Goal: Obtain resource: Download file/media

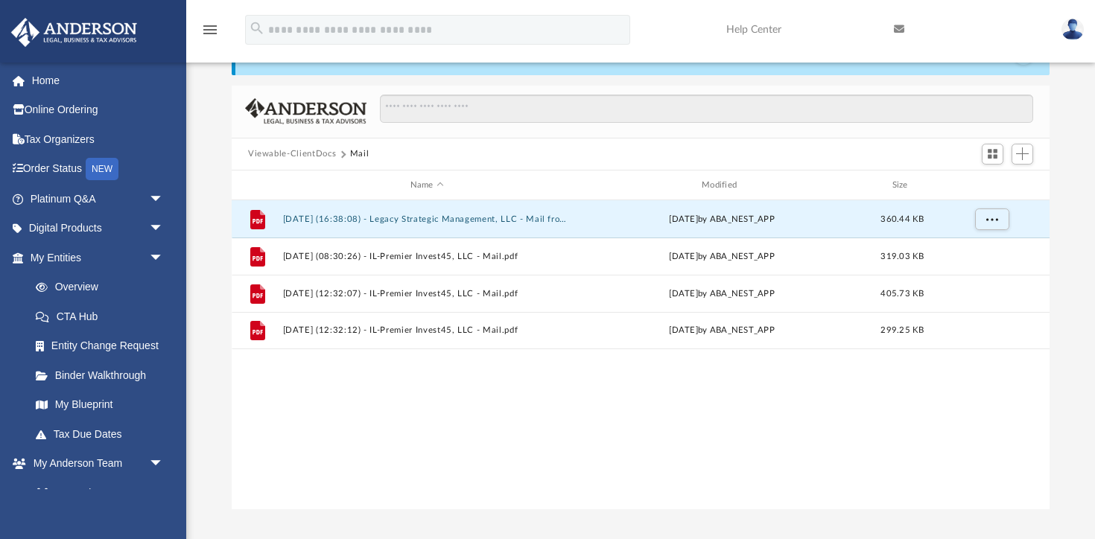
scroll to position [338, 818]
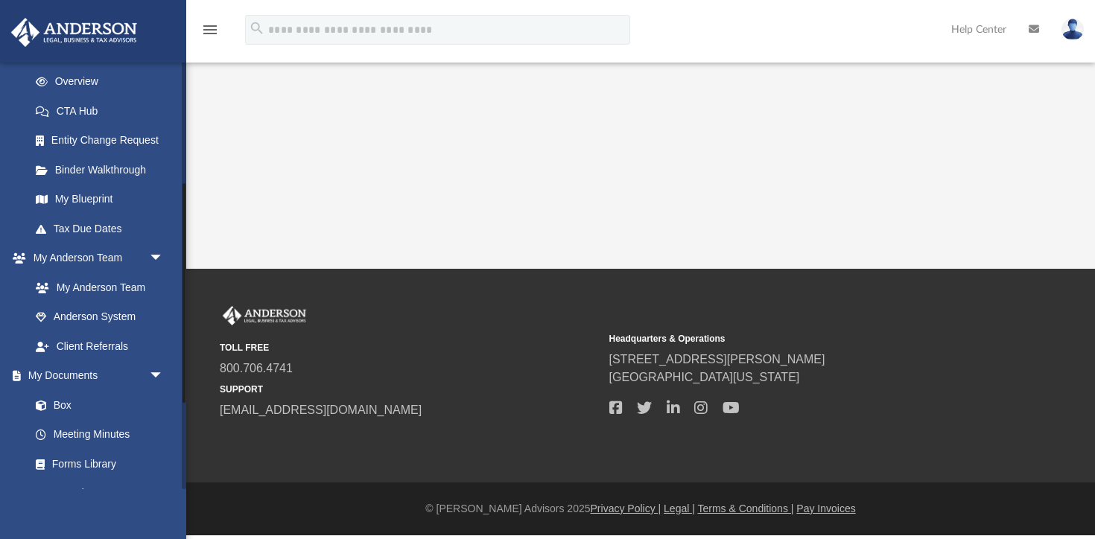
scroll to position [242, 0]
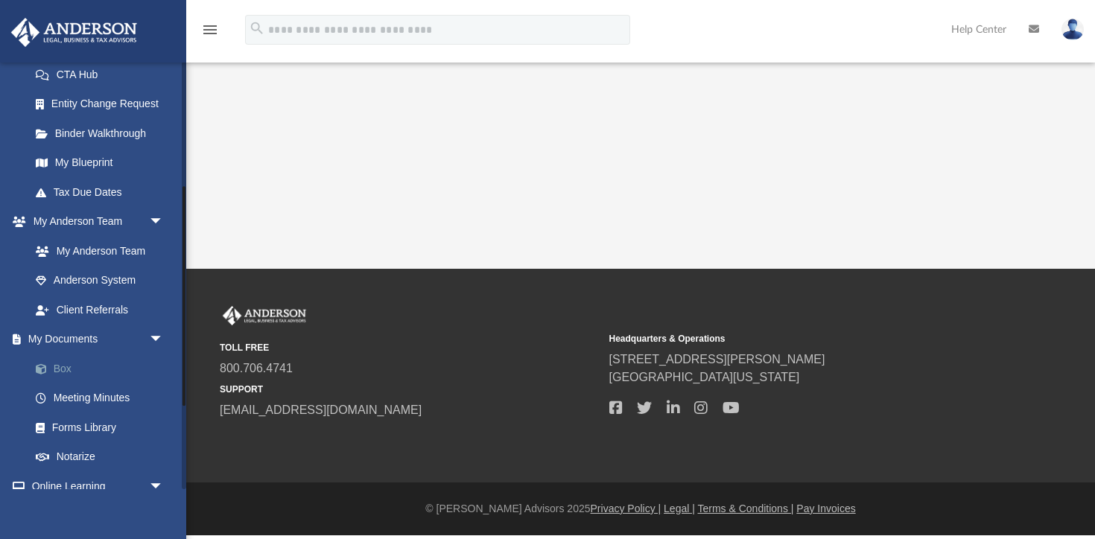
click at [72, 370] on link "Box" at bounding box center [103, 369] width 165 height 30
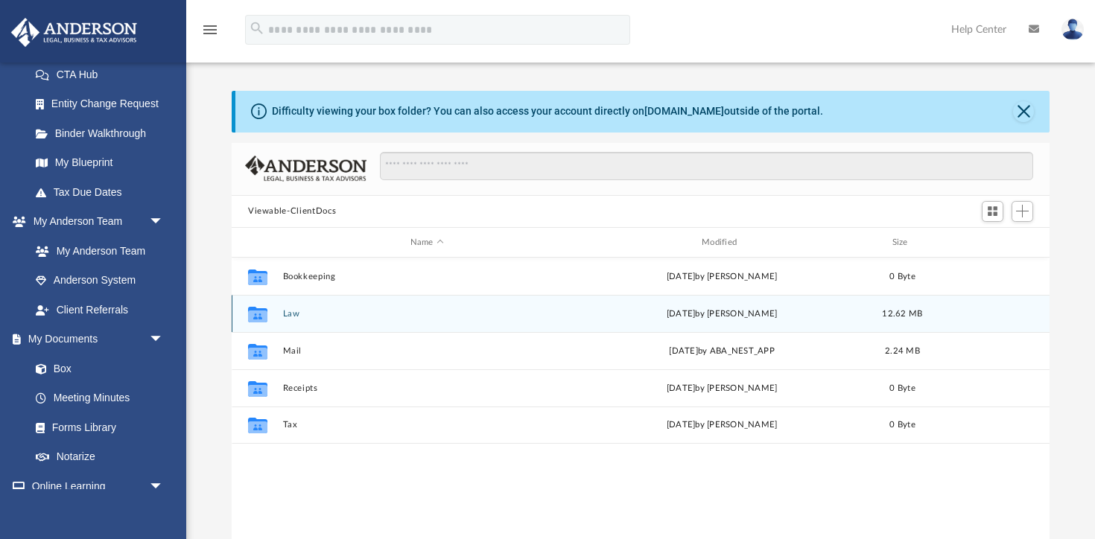
scroll to position [338, 818]
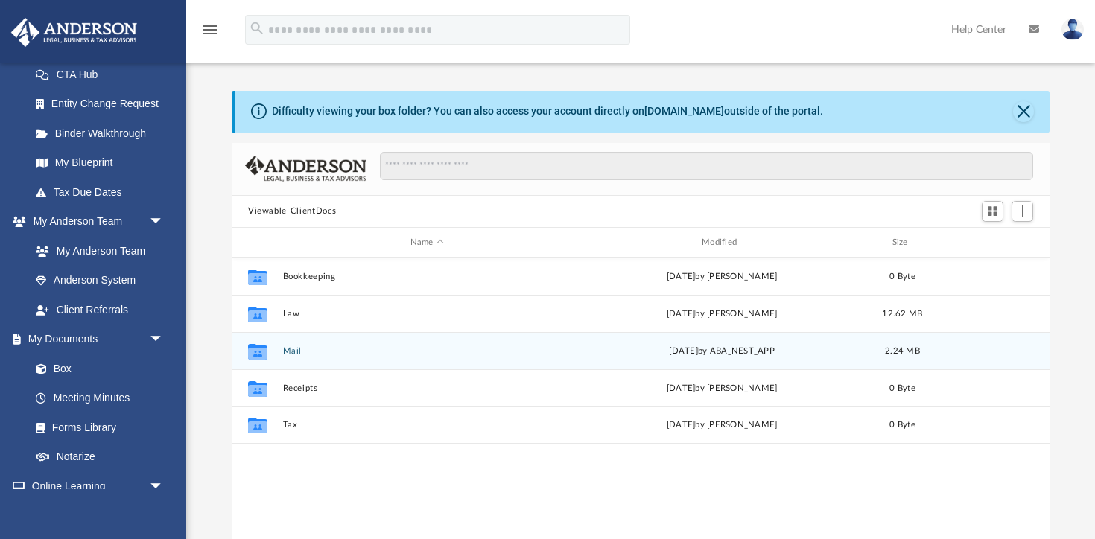
click at [287, 355] on button "Mail" at bounding box center [427, 351] width 288 height 10
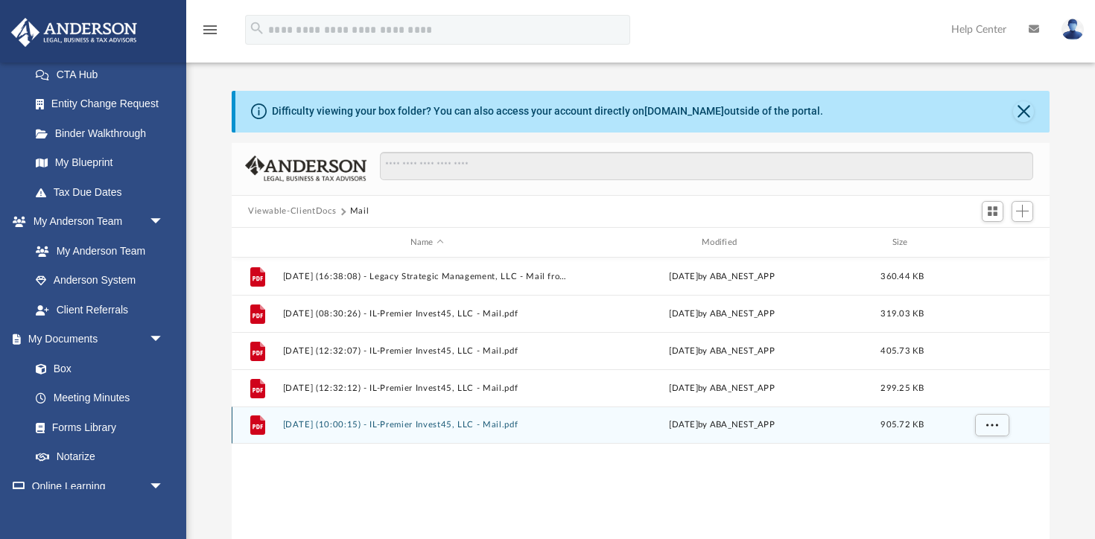
click at [333, 425] on button "2025.10.02 (10:00:15) - IL-Premier Invest45, LLC - Mail.pdf" at bounding box center [427, 426] width 288 height 10
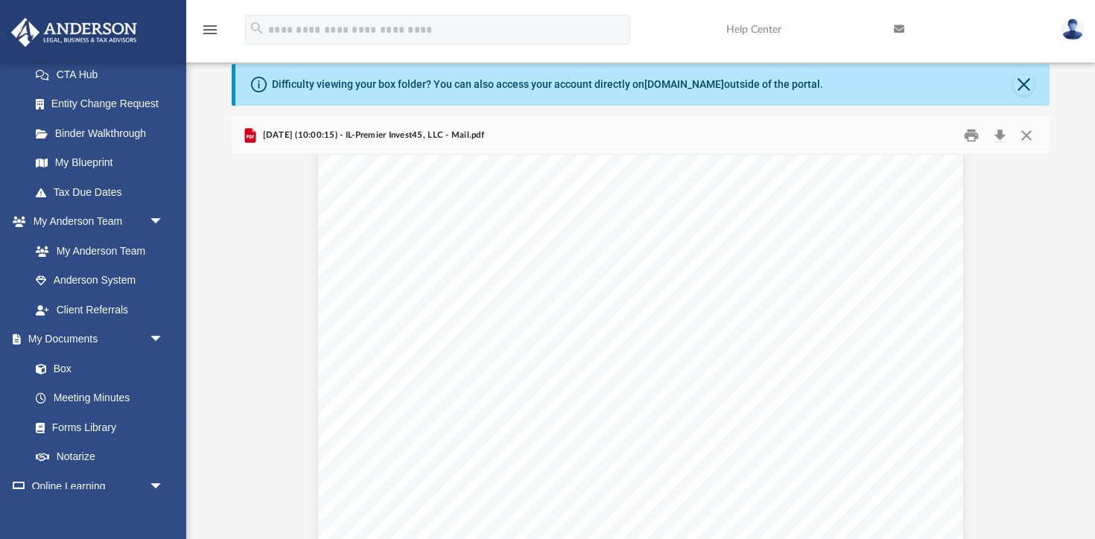
scroll to position [0, 0]
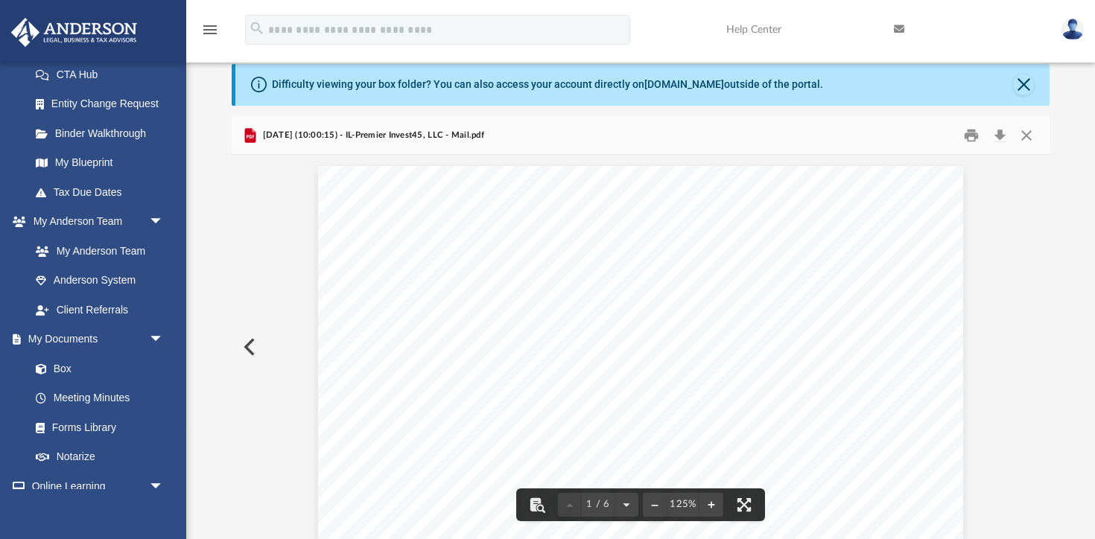
click at [1036, 83] on div "Difficulty viewing your box folder? You can also access your account directly o…" at bounding box center [642, 85] width 814 height 42
click at [1027, 82] on button "Close" at bounding box center [1023, 85] width 21 height 21
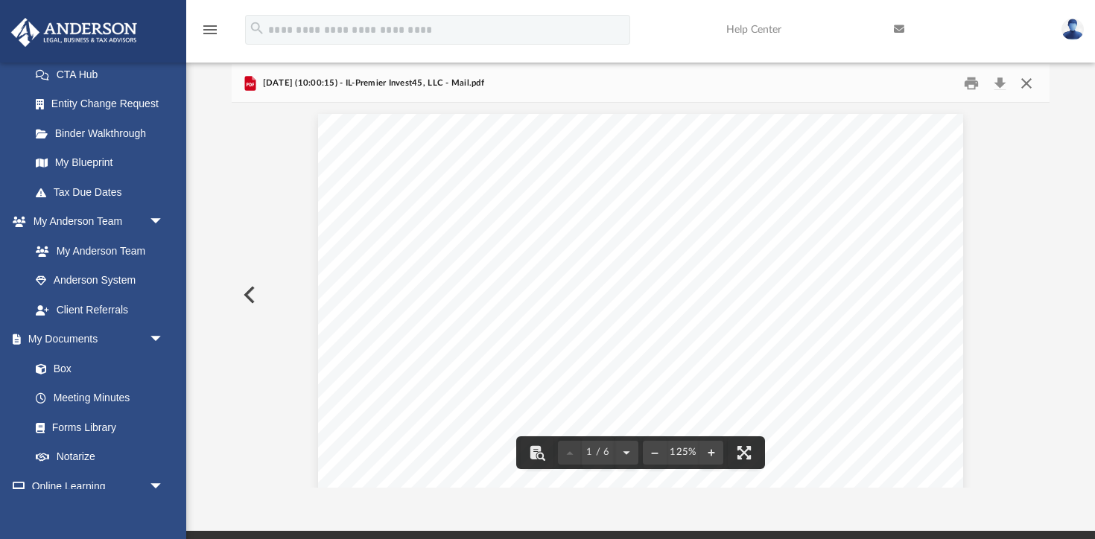
click at [1028, 81] on button "Close" at bounding box center [1026, 83] width 27 height 23
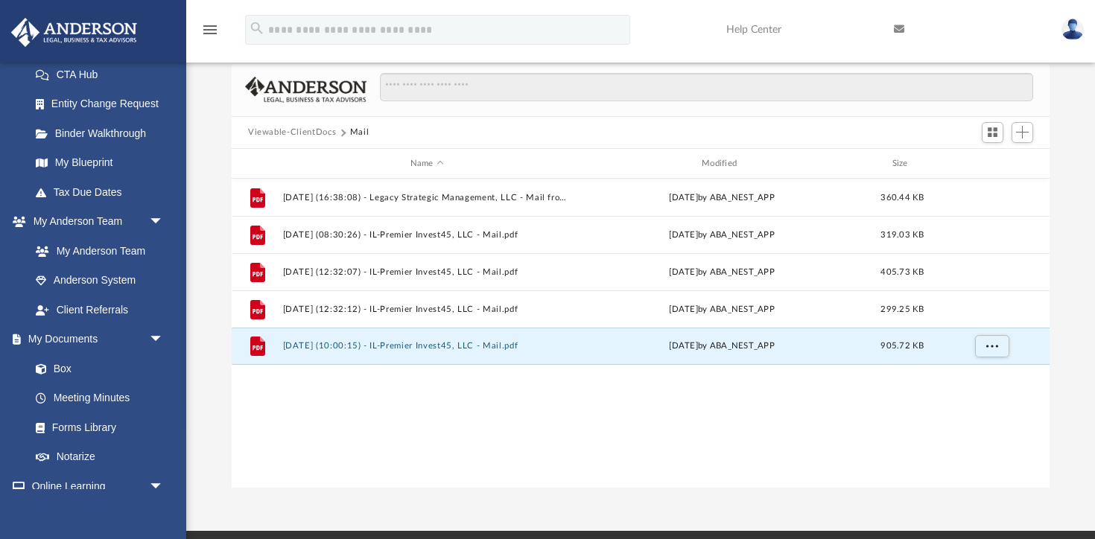
scroll to position [64, 0]
